Goal: Task Accomplishment & Management: Use online tool/utility

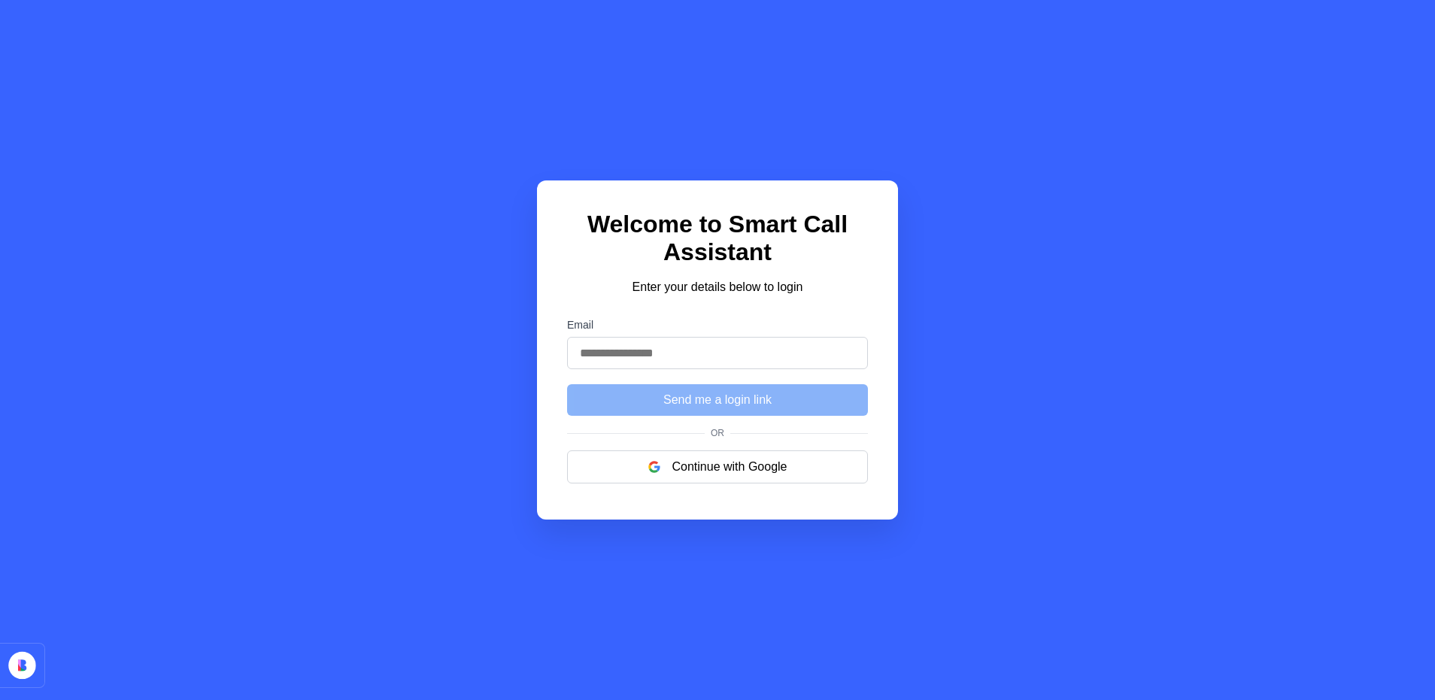
click at [1036, 322] on div "Welcome to Smart Call Assistant Enter your details below to login Email Send me…" at bounding box center [717, 350] width 1435 height 700
click at [764, 364] on input "Email" at bounding box center [717, 353] width 301 height 32
type input "**********"
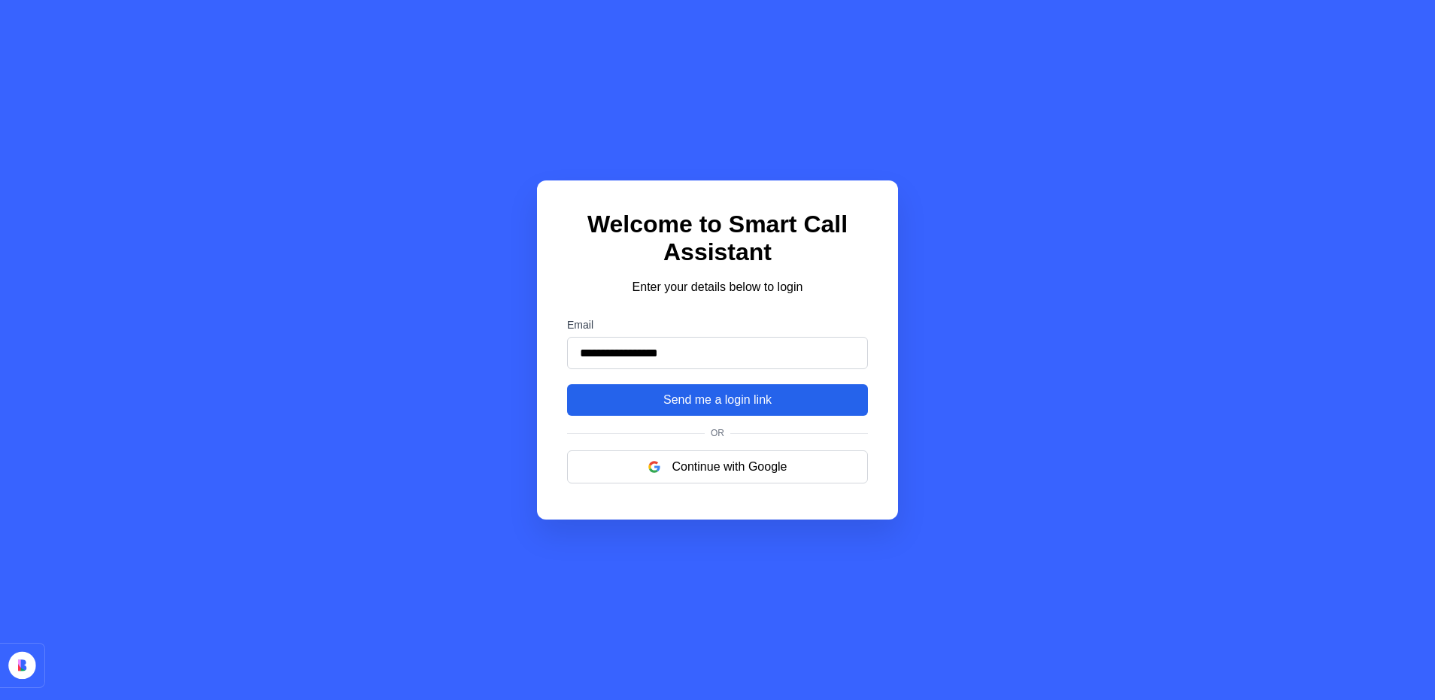
click at [762, 413] on button "Send me a login link" at bounding box center [717, 400] width 301 height 32
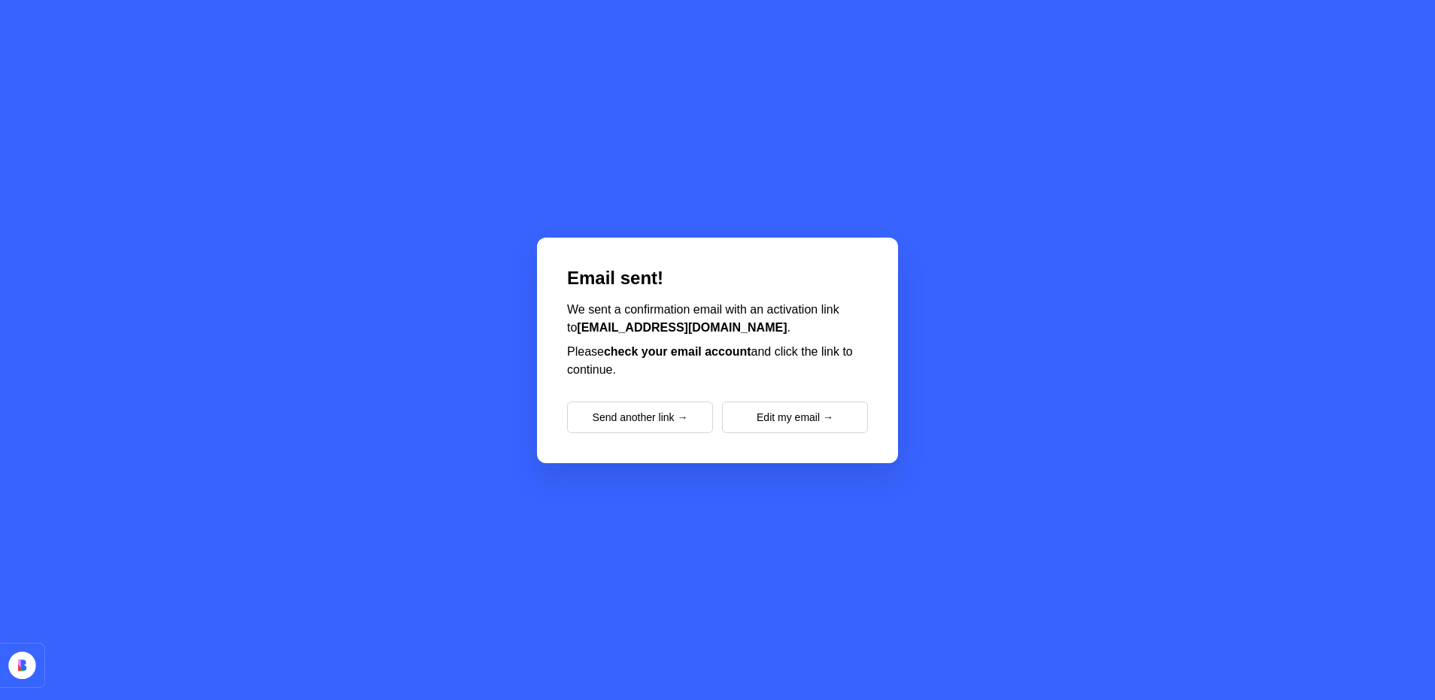
click at [963, 276] on div "Email sent! We sent a confirmation email with an activation link to 4useapp@gma…" at bounding box center [717, 350] width 1435 height 700
click at [390, 214] on div "Email sent! We sent a confirmation email with an activation link to 4useapp@gma…" at bounding box center [717, 350] width 1435 height 700
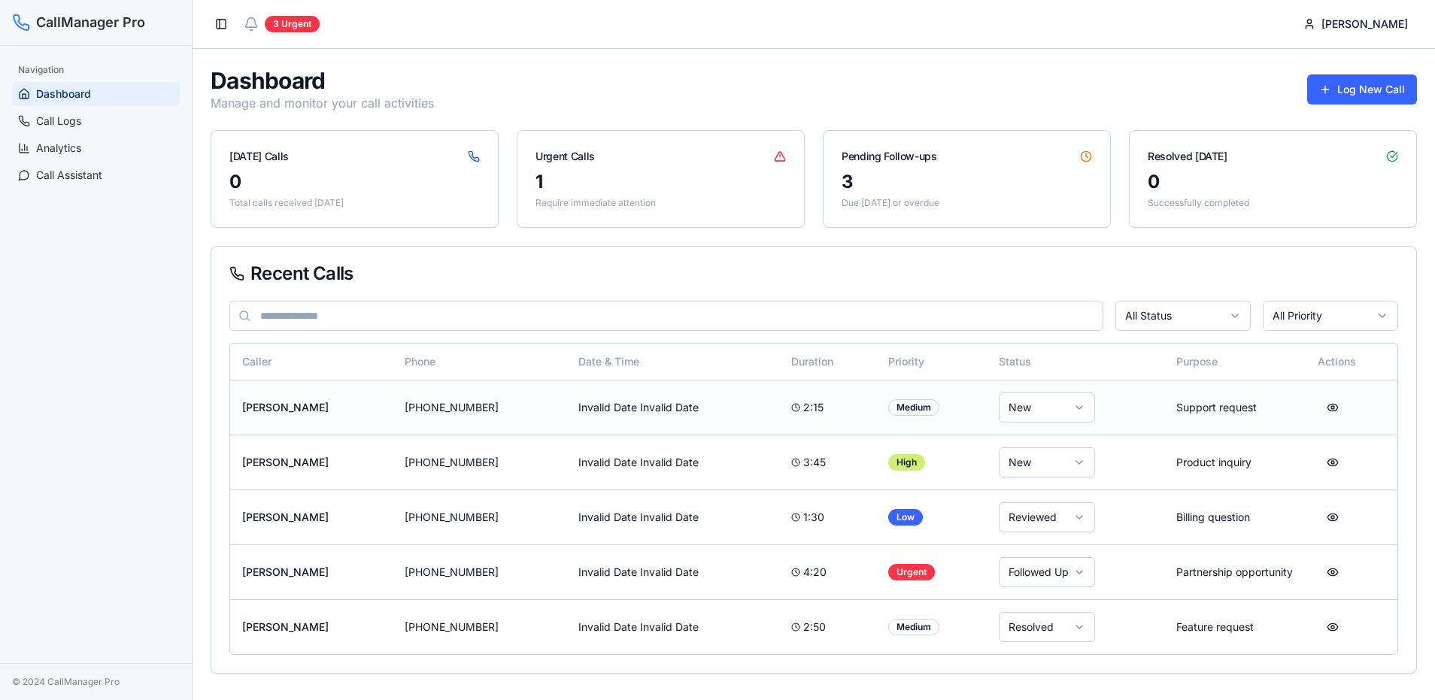
click at [376, 396] on td "Mike Chen" at bounding box center [311, 407] width 162 height 55
click at [1204, 407] on td "Support request" at bounding box center [1234, 407] width 141 height 55
click at [1332, 407] on button at bounding box center [1333, 407] width 30 height 27
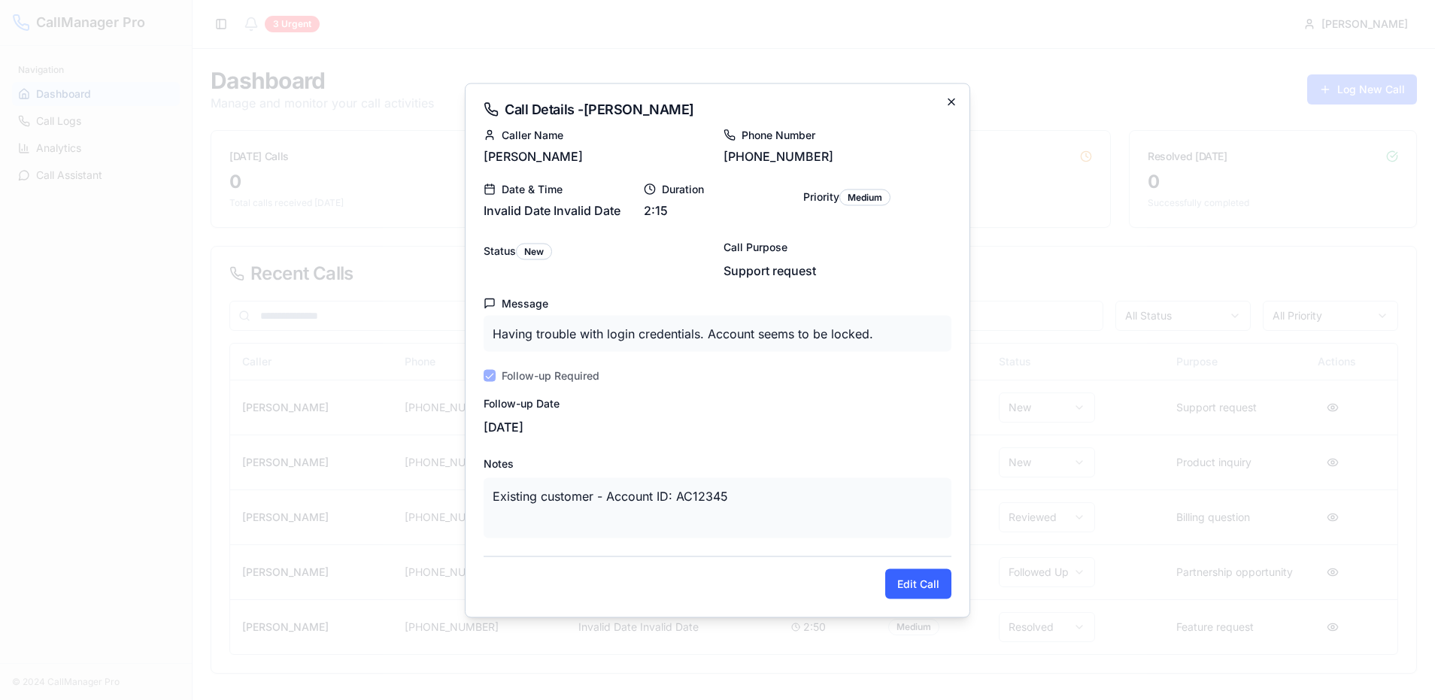
click at [948, 104] on icon "button" at bounding box center [951, 102] width 6 height 6
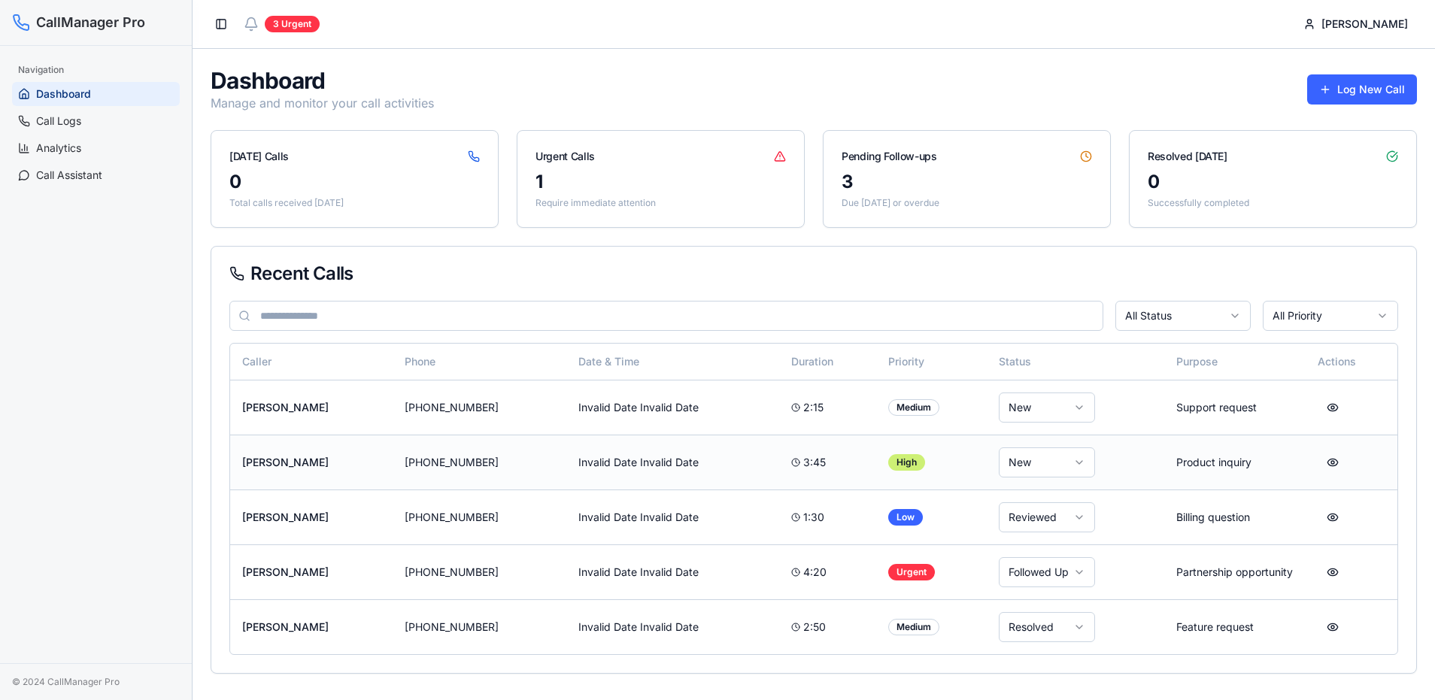
click at [1039, 468] on html "CallManager Pro Navigation Dashboard Call Logs Analytics Call Assistant © 2024 …" at bounding box center [717, 350] width 1435 height 700
click at [47, 117] on span "Call Logs" at bounding box center [58, 121] width 45 height 15
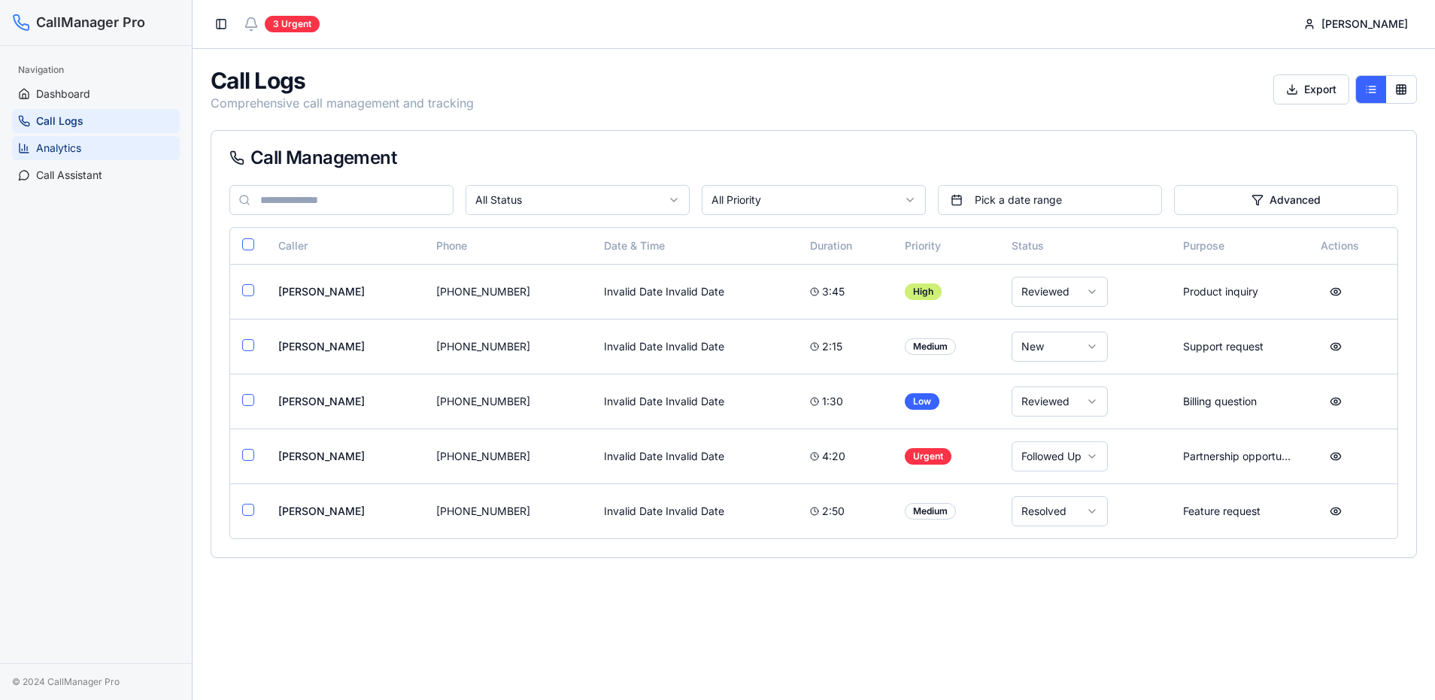
click at [56, 149] on span "Analytics" at bounding box center [58, 148] width 45 height 15
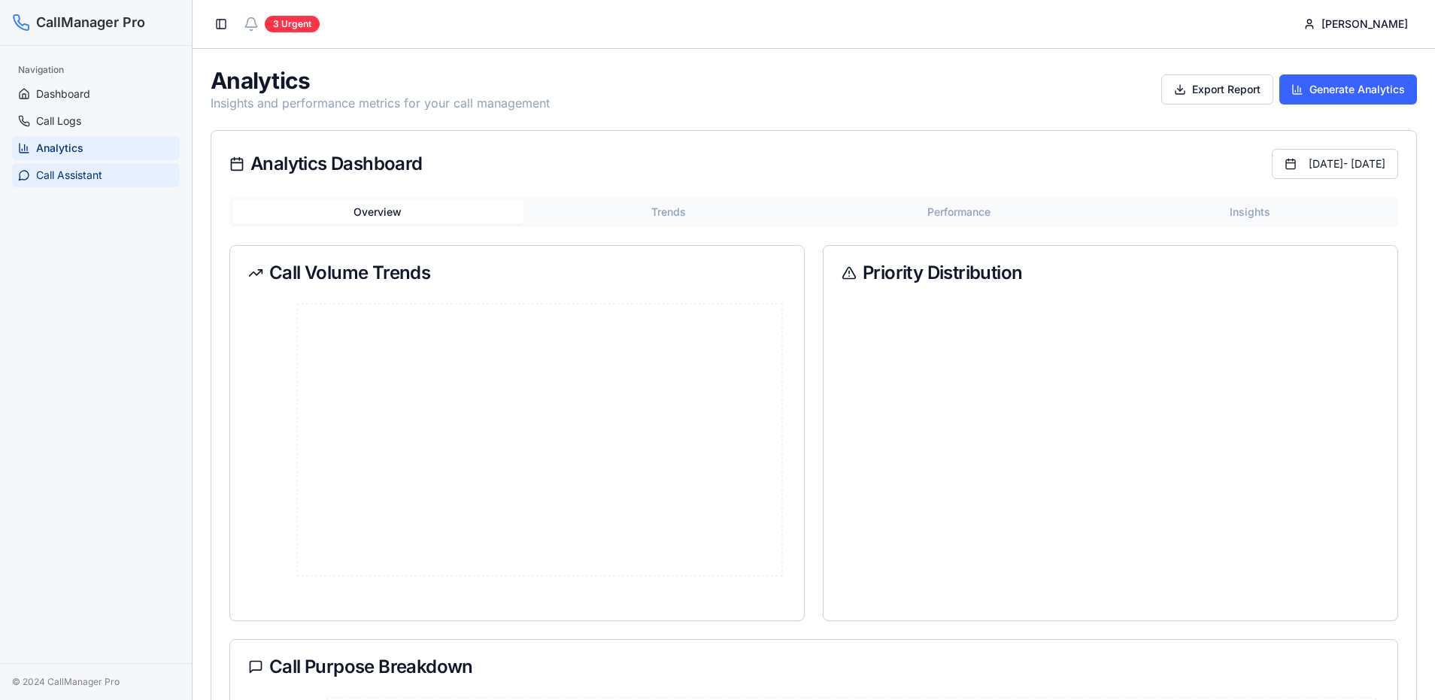
click at [90, 181] on span "Call Assistant" at bounding box center [69, 175] width 66 height 15
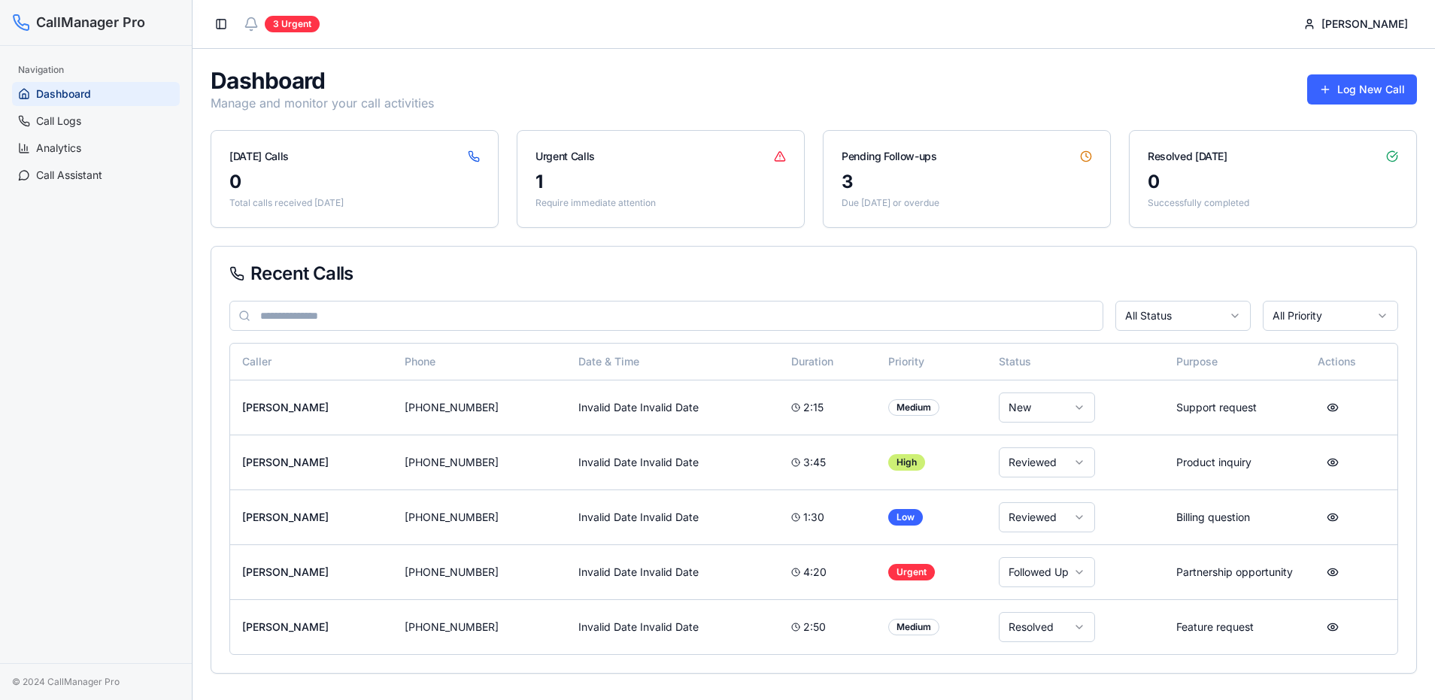
click at [657, 276] on div "Recent Calls" at bounding box center [813, 274] width 1169 height 18
click at [1340, 93] on button "Log New Call" at bounding box center [1362, 89] width 110 height 30
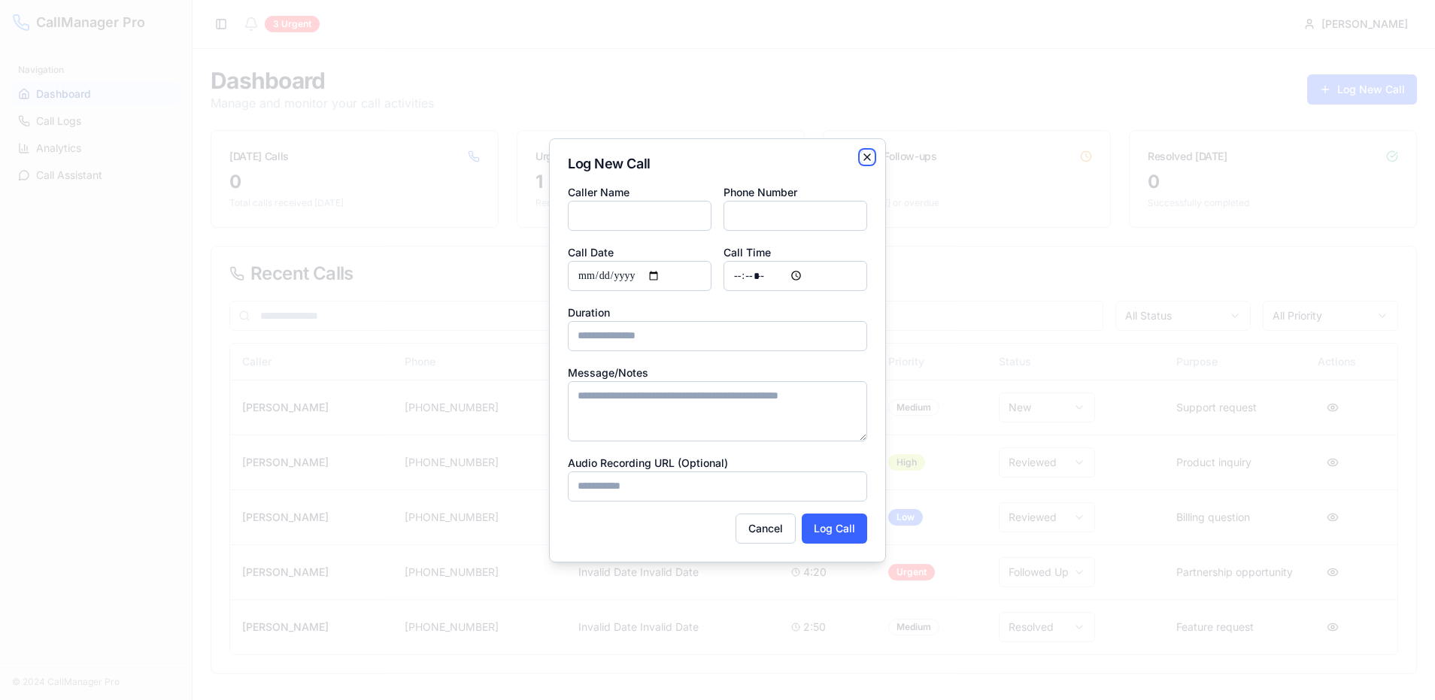
click at [869, 159] on icon "button" at bounding box center [867, 157] width 12 height 12
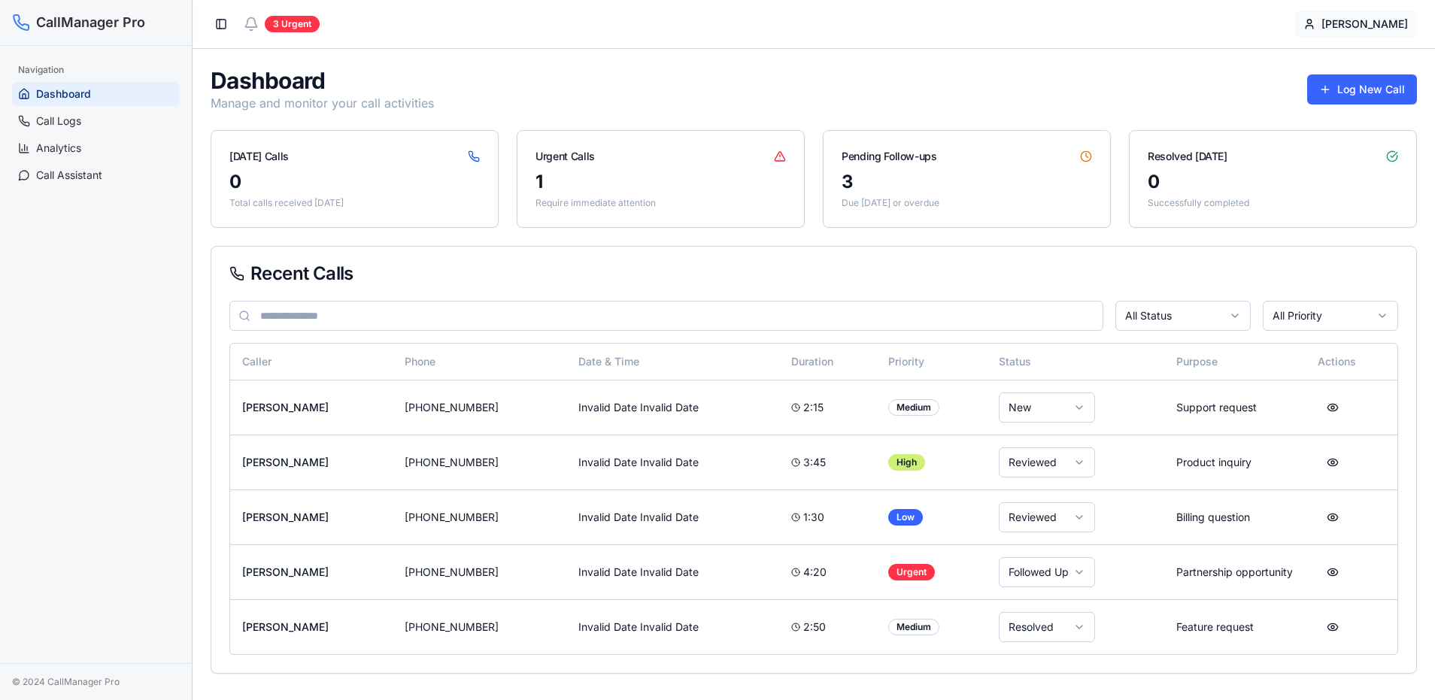
click at [1379, 26] on html "CallManager Pro Navigation Dashboard Call Logs Analytics Call Assistant © 2024 …" at bounding box center [717, 350] width 1435 height 700
click at [1351, 86] on div "Settings" at bounding box center [1392, 87] width 193 height 24
click at [996, 102] on div "Dashboard Manage and monitor your call activities Log New Call" at bounding box center [814, 89] width 1206 height 45
click at [80, 123] on span "Call Logs" at bounding box center [58, 121] width 45 height 15
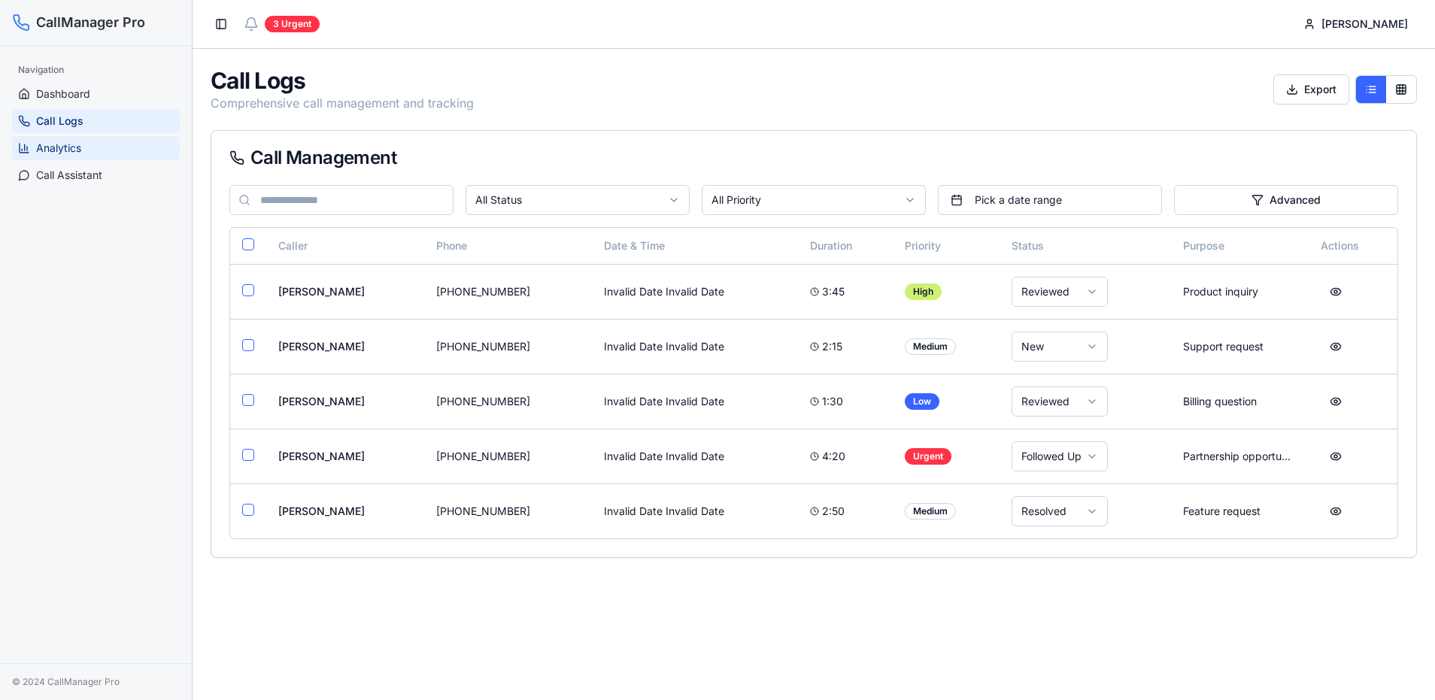
click at [76, 156] on link "Analytics" at bounding box center [96, 148] width 168 height 24
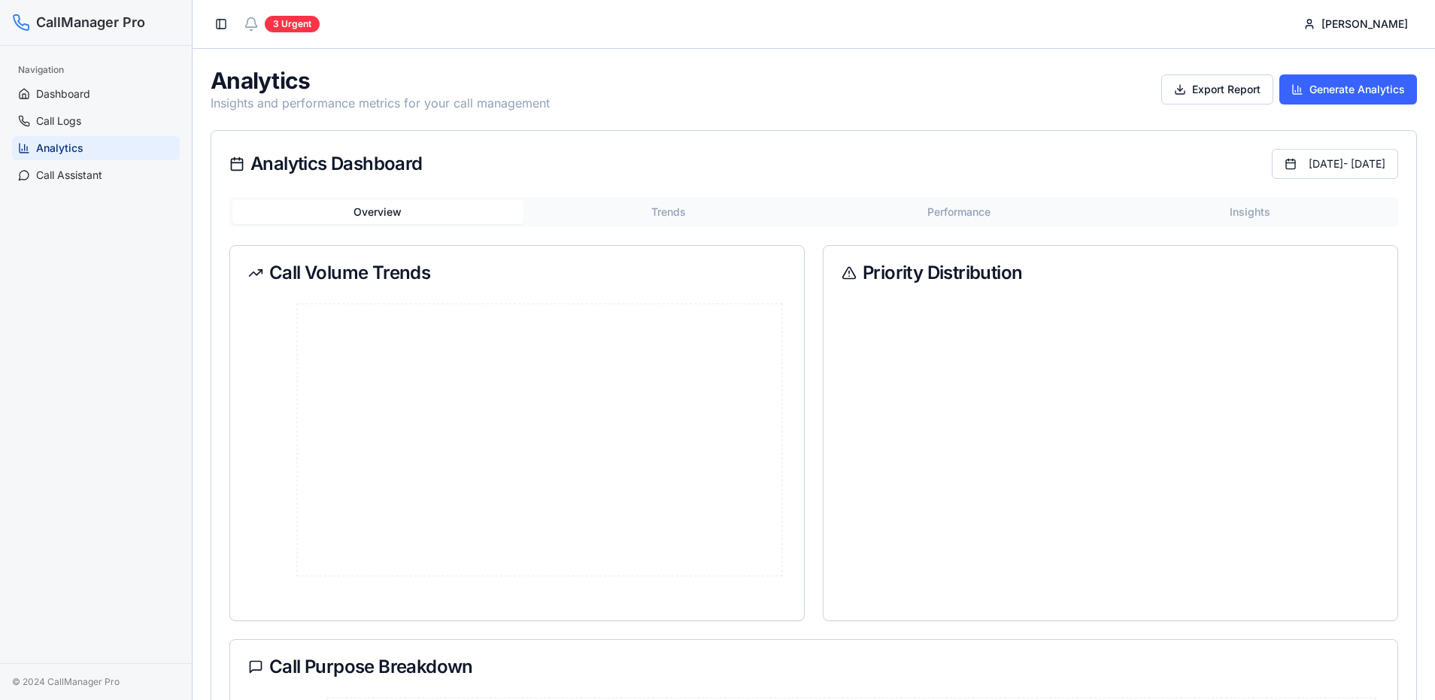
click at [85, 190] on div "Navigation Dashboard Call Logs Analytics Call Assistant" at bounding box center [96, 122] width 180 height 141
click at [93, 168] on span "Call Assistant" at bounding box center [69, 175] width 66 height 15
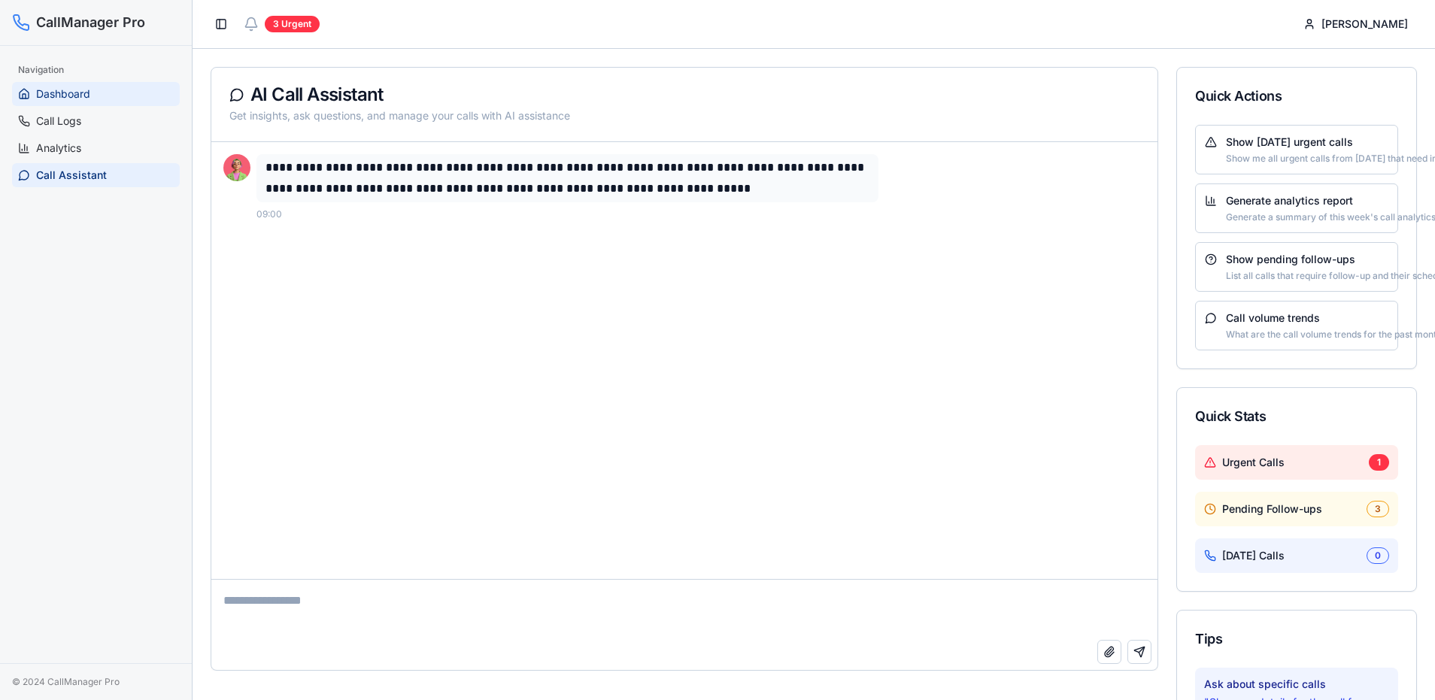
click at [86, 92] on span "Dashboard" at bounding box center [63, 93] width 54 height 15
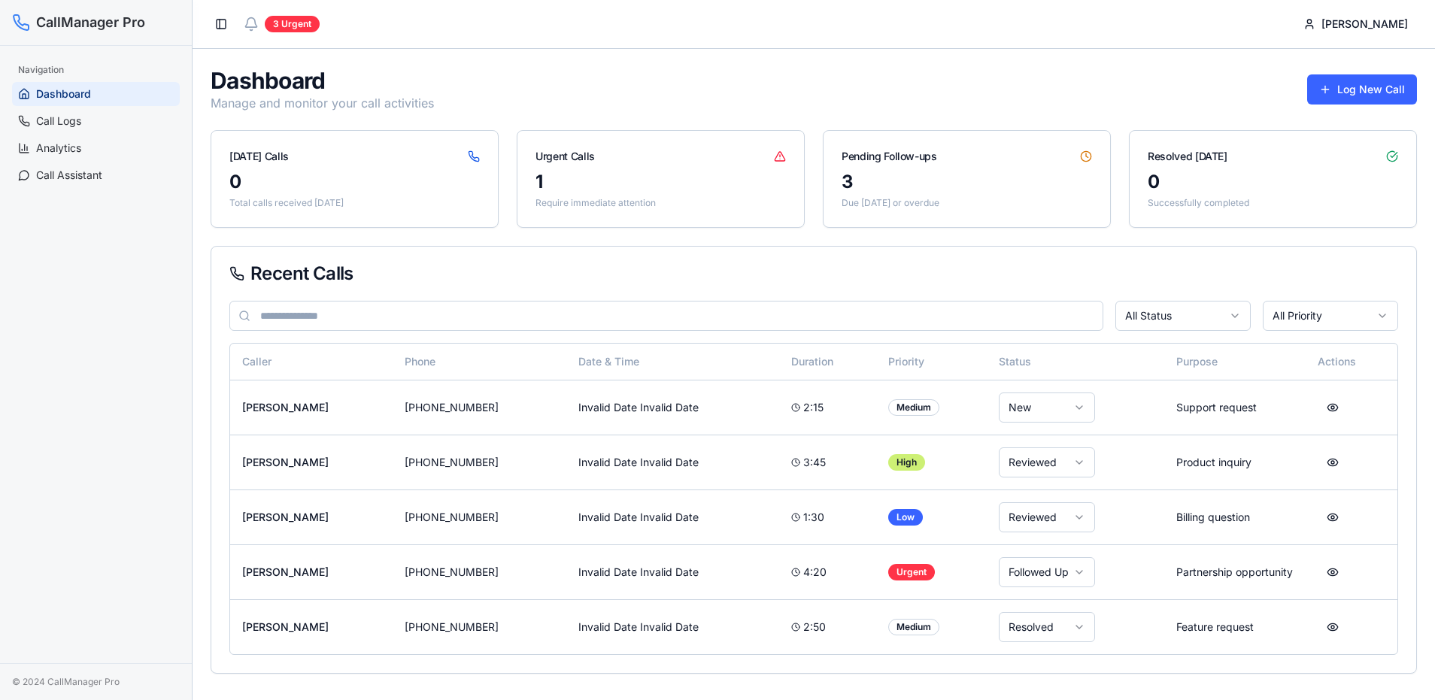
click at [253, 30] on icon at bounding box center [251, 24] width 15 height 15
click at [296, 25] on div "3 Urgent" at bounding box center [292, 24] width 55 height 17
